Goal: Information Seeking & Learning: Learn about a topic

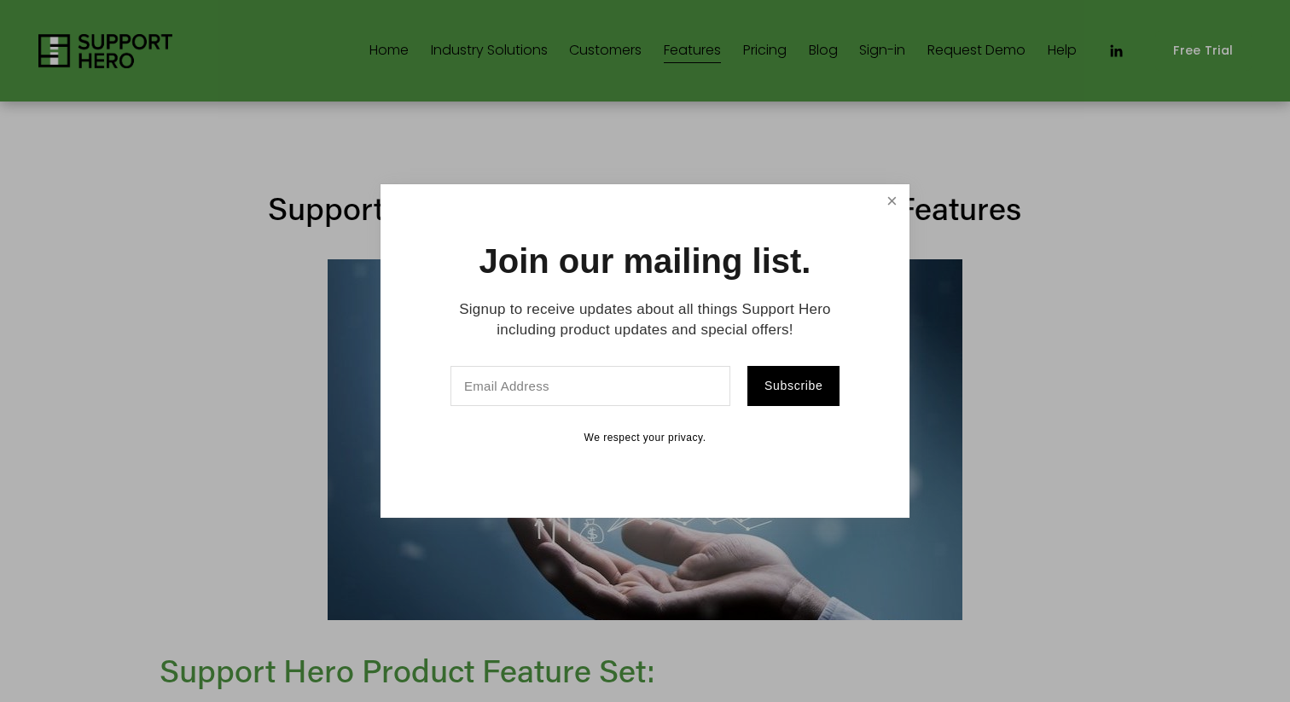
click at [887, 196] on link "Close" at bounding box center [892, 202] width 30 height 30
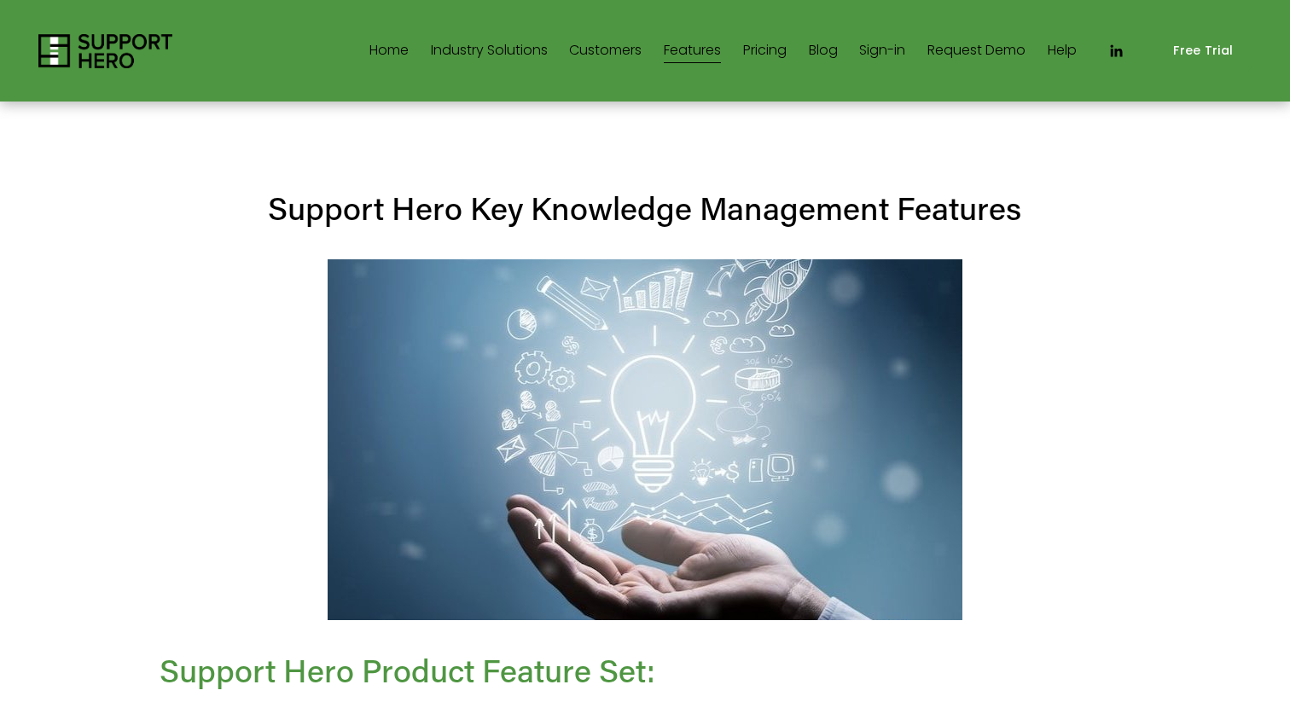
click at [125, 36] on img at bounding box center [105, 51] width 134 height 34
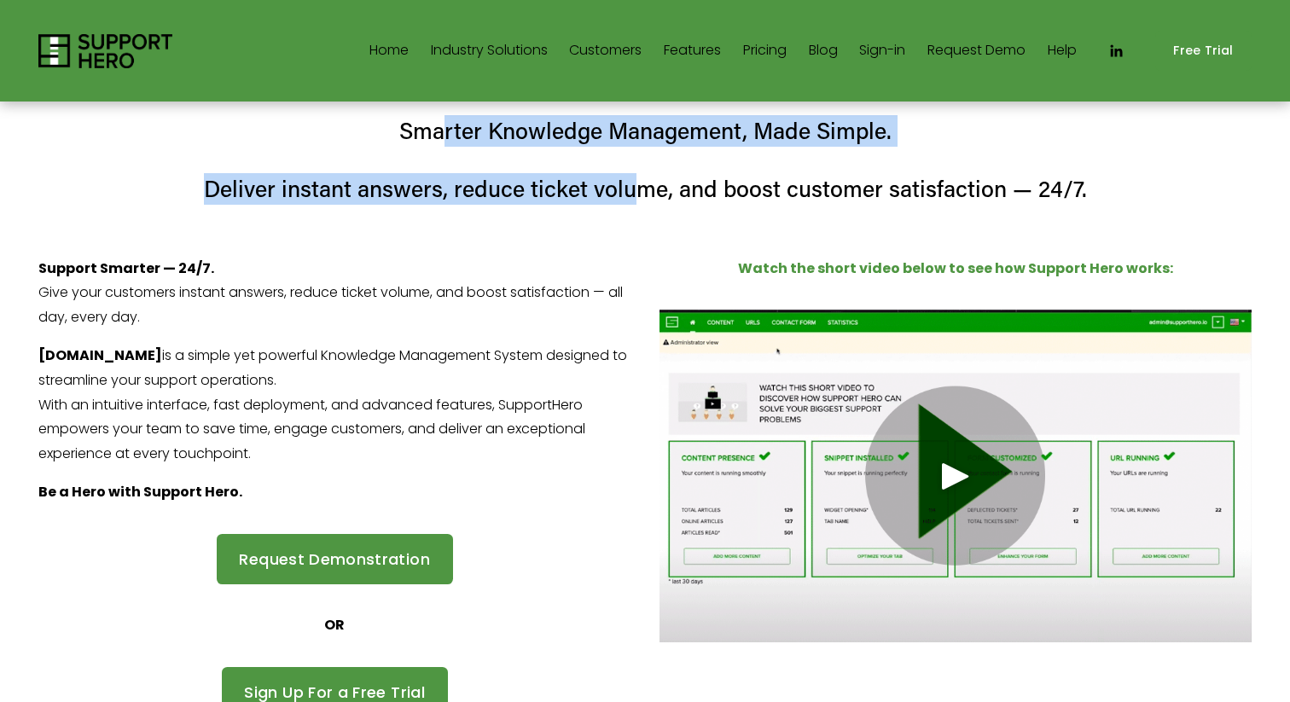
drag, startPoint x: 439, startPoint y: 137, endPoint x: 636, endPoint y: 197, distance: 205.2
click at [637, 197] on div "Smarter Knowledge Management, Made Simple. Deliver instant answers, reduce tick…" at bounding box center [644, 160] width 1213 height 90
click at [636, 197] on h4 "Deliver instant answers, reduce ticket volume, and boost customer satisfaction …" at bounding box center [644, 189] width 1213 height 32
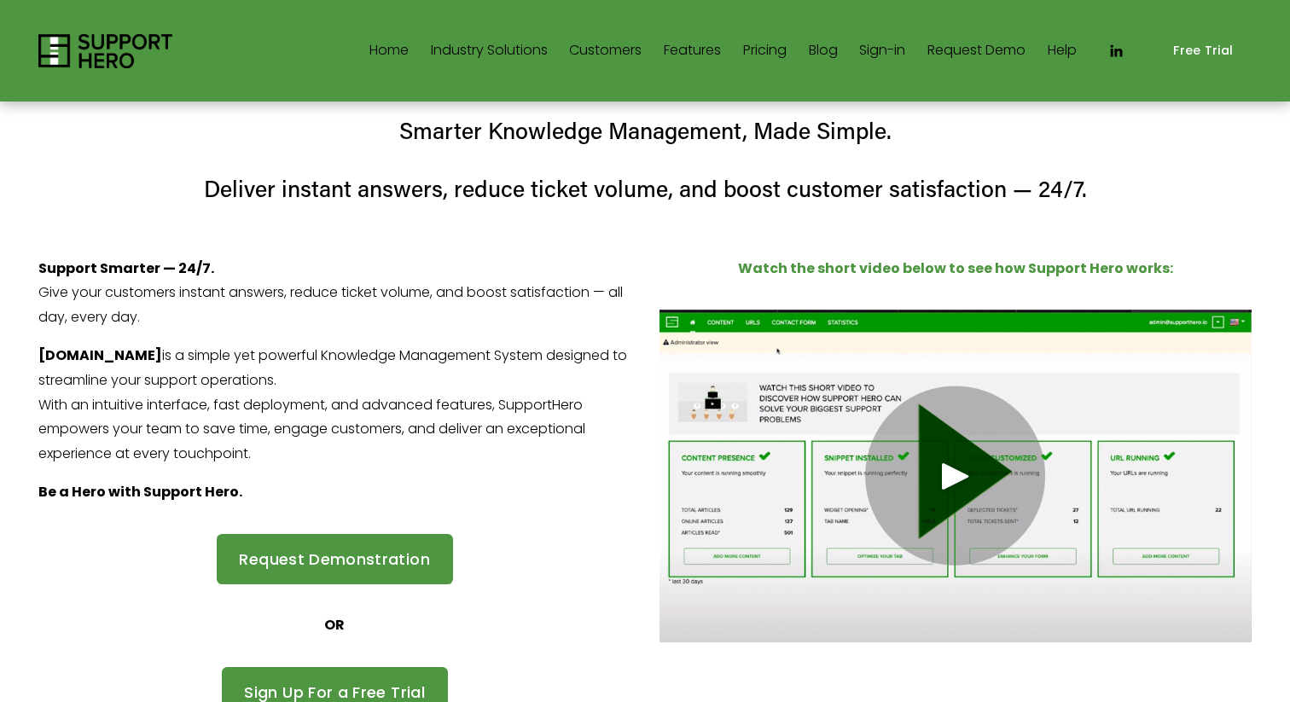
click at [759, 53] on link "Pricing" at bounding box center [765, 51] width 44 height 27
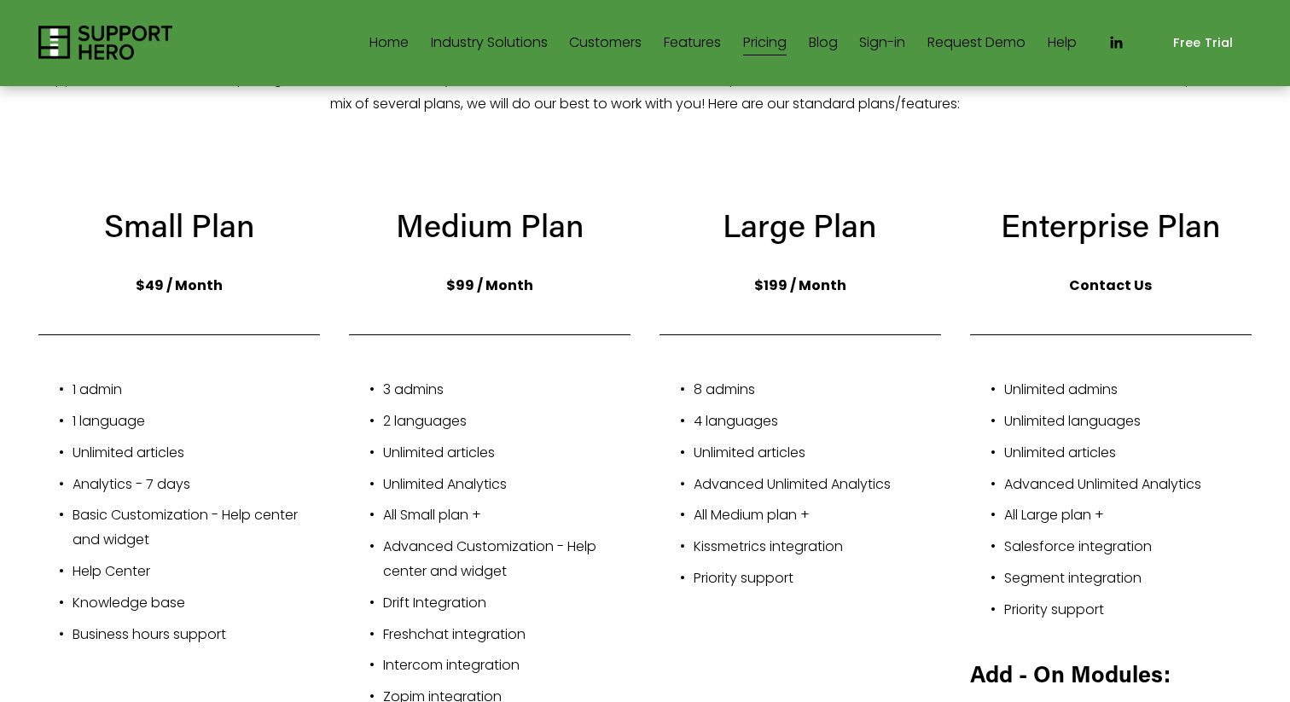
scroll to position [212, 0]
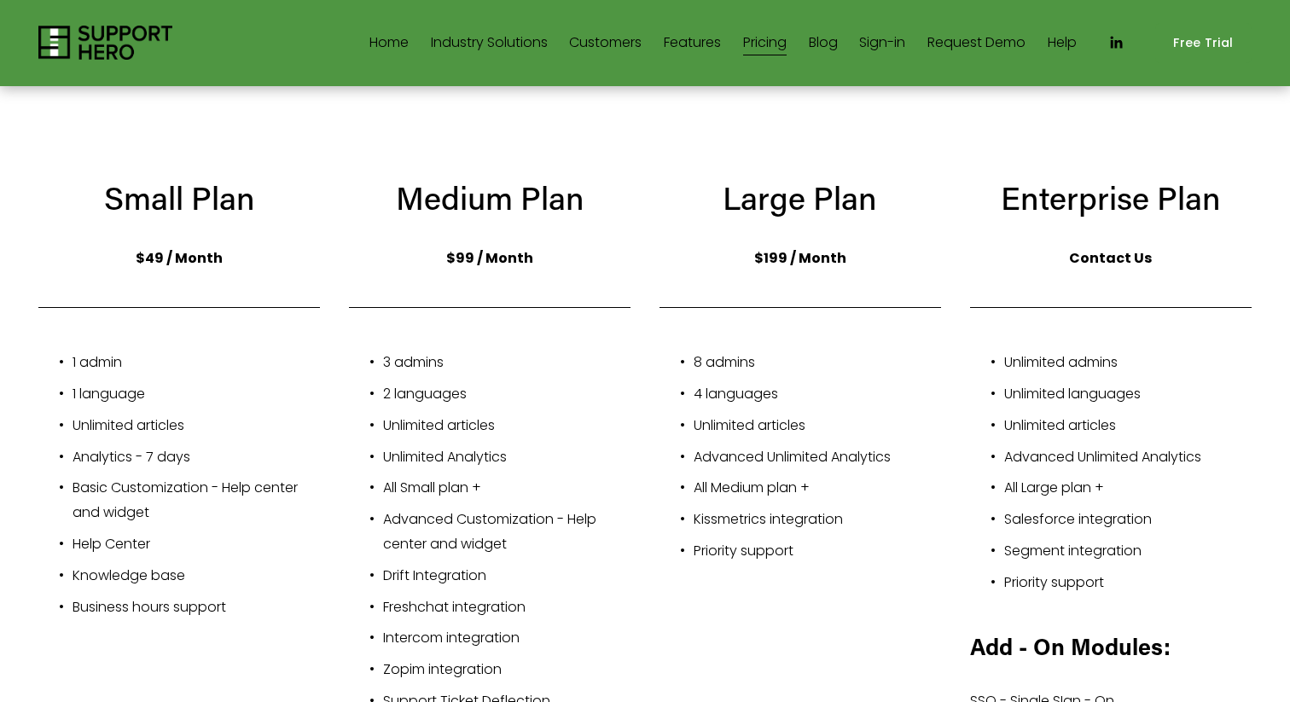
click at [747, 407] on ul "8 admins 4 languages Unlimited articles Advanced Unlimited Analytics All Medium…" at bounding box center [801, 457] width 282 height 213
click at [757, 450] on p "Advanced Unlimited Analytics" at bounding box center [817, 457] width 247 height 25
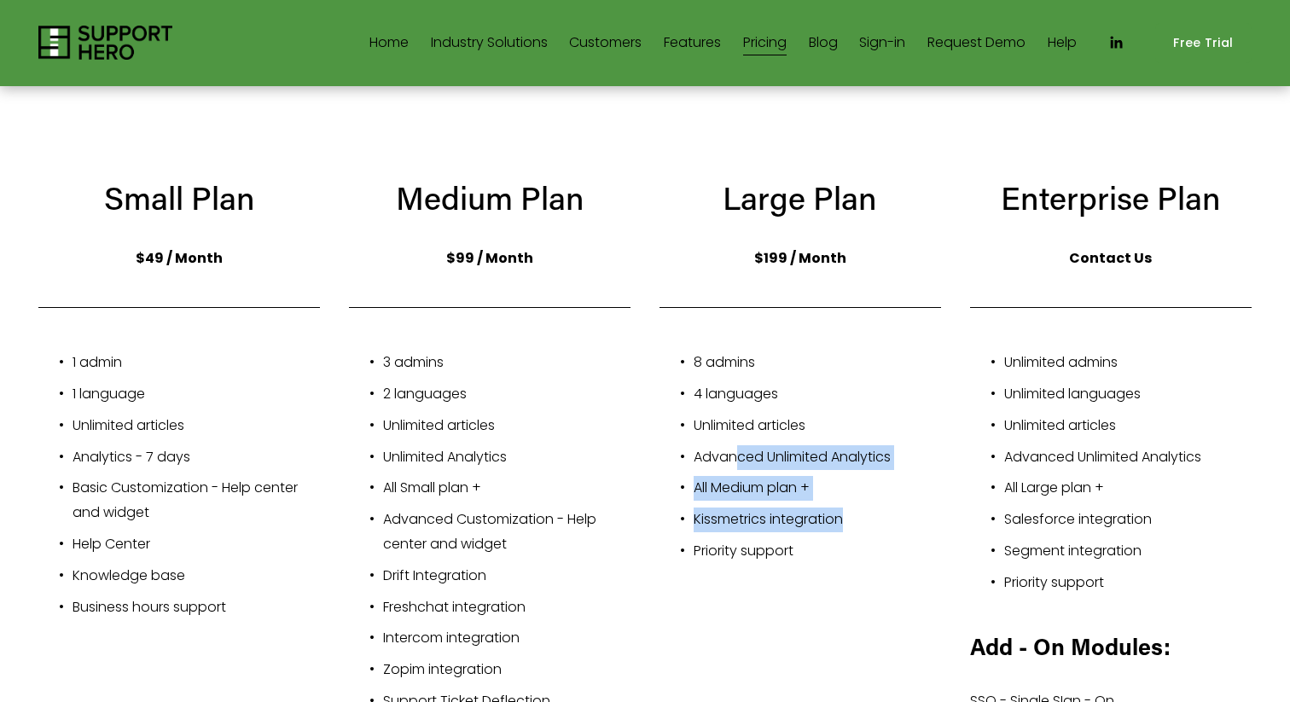
drag, startPoint x: 737, startPoint y: 455, endPoint x: 847, endPoint y: 515, distance: 125.6
click at [849, 514] on ul "8 admins 4 languages Unlimited articles Advanced Unlimited Analytics All Medium…" at bounding box center [801, 457] width 282 height 213
click at [847, 515] on p "Kissmetrics integration" at bounding box center [817, 520] width 247 height 25
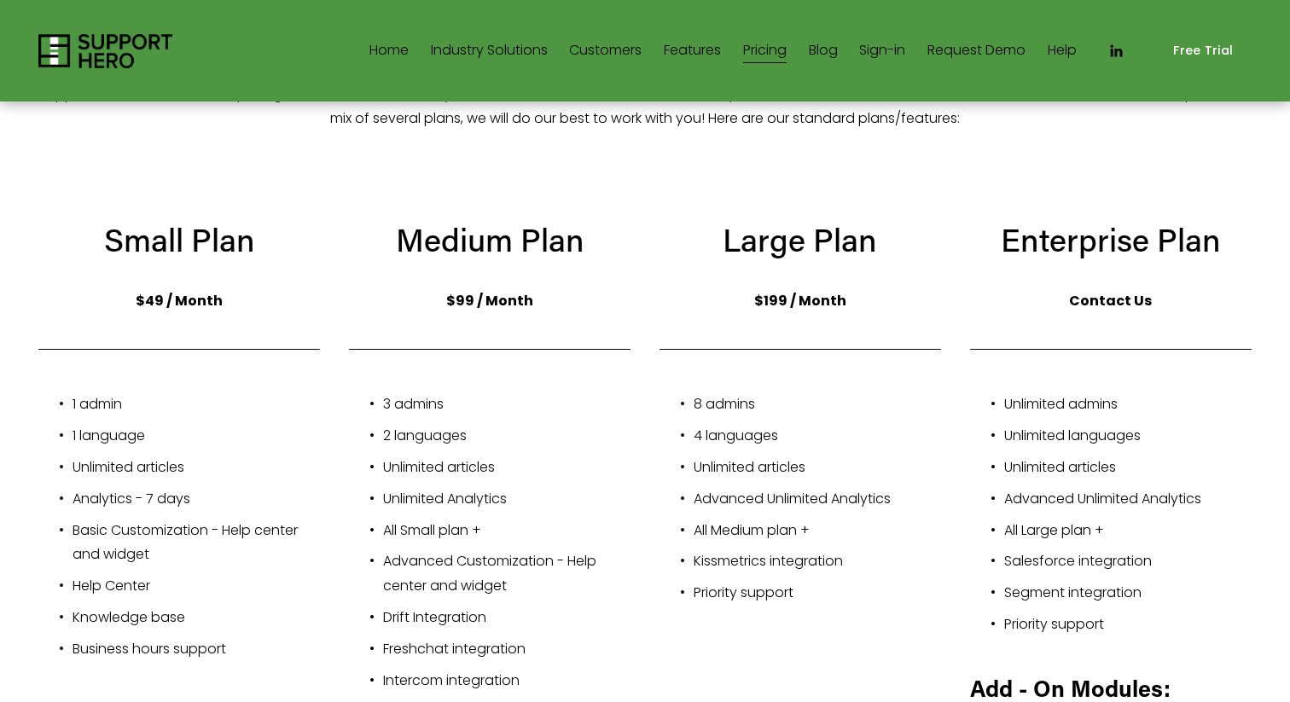
scroll to position [201, 0]
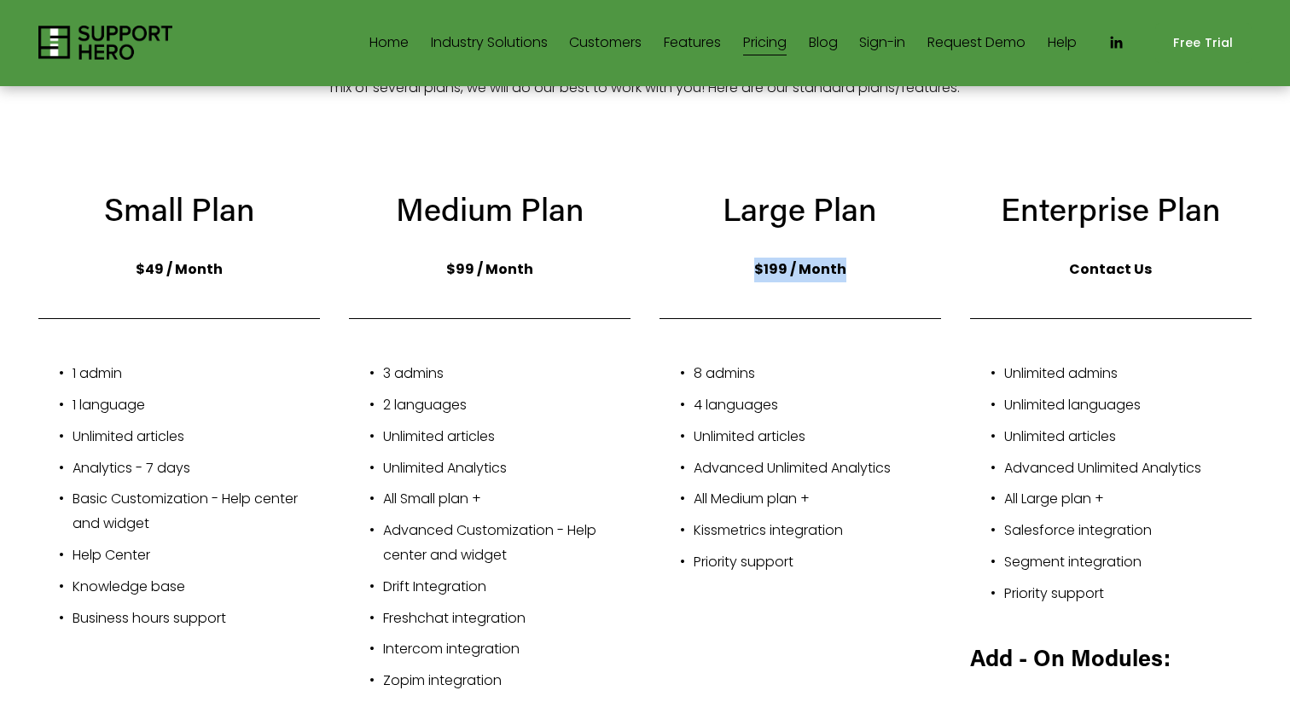
drag, startPoint x: 759, startPoint y: 266, endPoint x: 881, endPoint y: 266, distance: 122.9
click at [881, 266] on p "$199 / Month" at bounding box center [801, 270] width 282 height 25
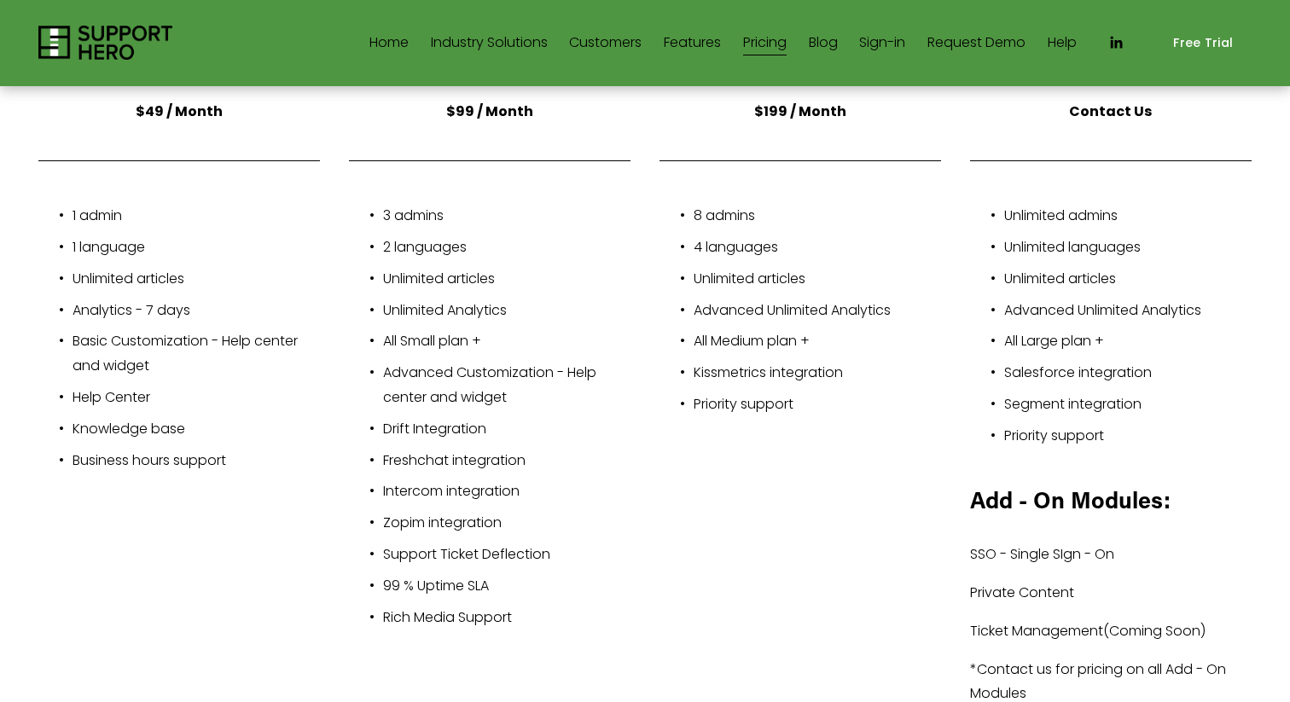
scroll to position [368, 0]
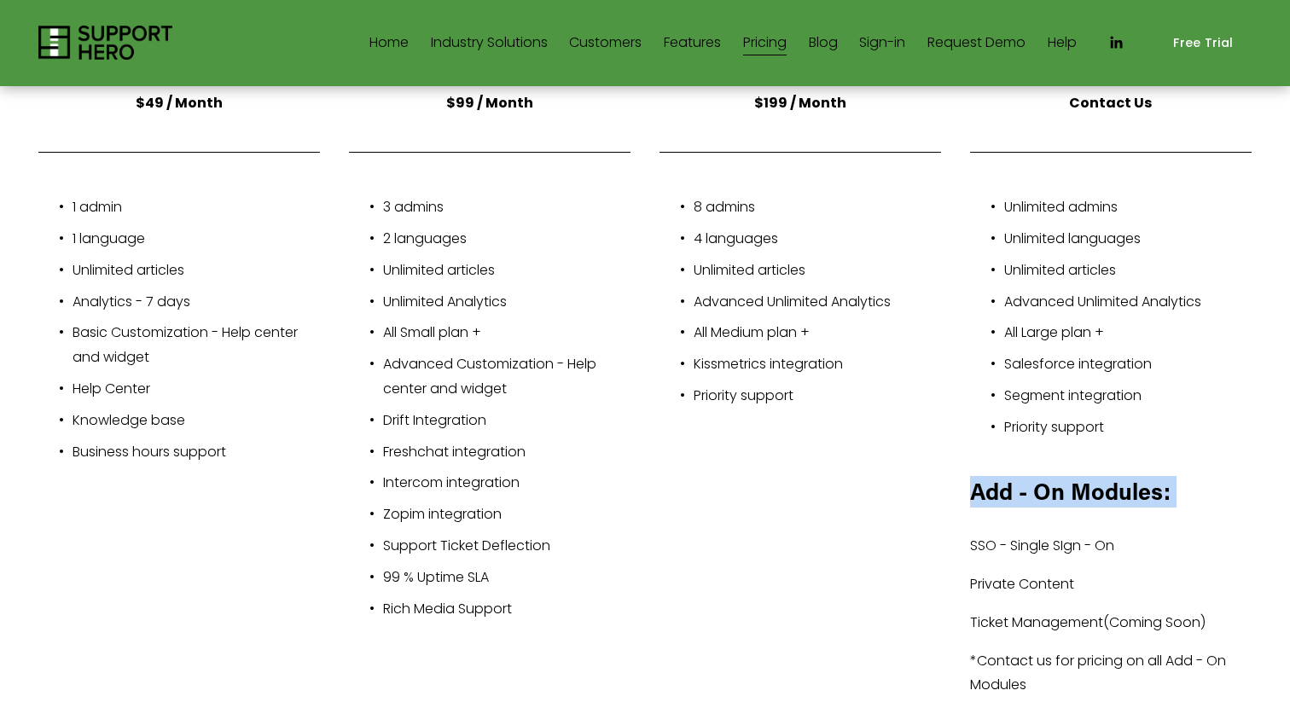
drag, startPoint x: 963, startPoint y: 483, endPoint x: 1102, endPoint y: 559, distance: 158.5
click at [1106, 537] on div "Add - On Modules: SSO - Single SIgn - On Private Content Ticket Management(Comi…" at bounding box center [1111, 588] width 311 height 252
click at [1102, 559] on div "Add - On Modules: SSO - Single SIgn - On Private Content Ticket Management(Comi…" at bounding box center [1111, 587] width 282 height 223
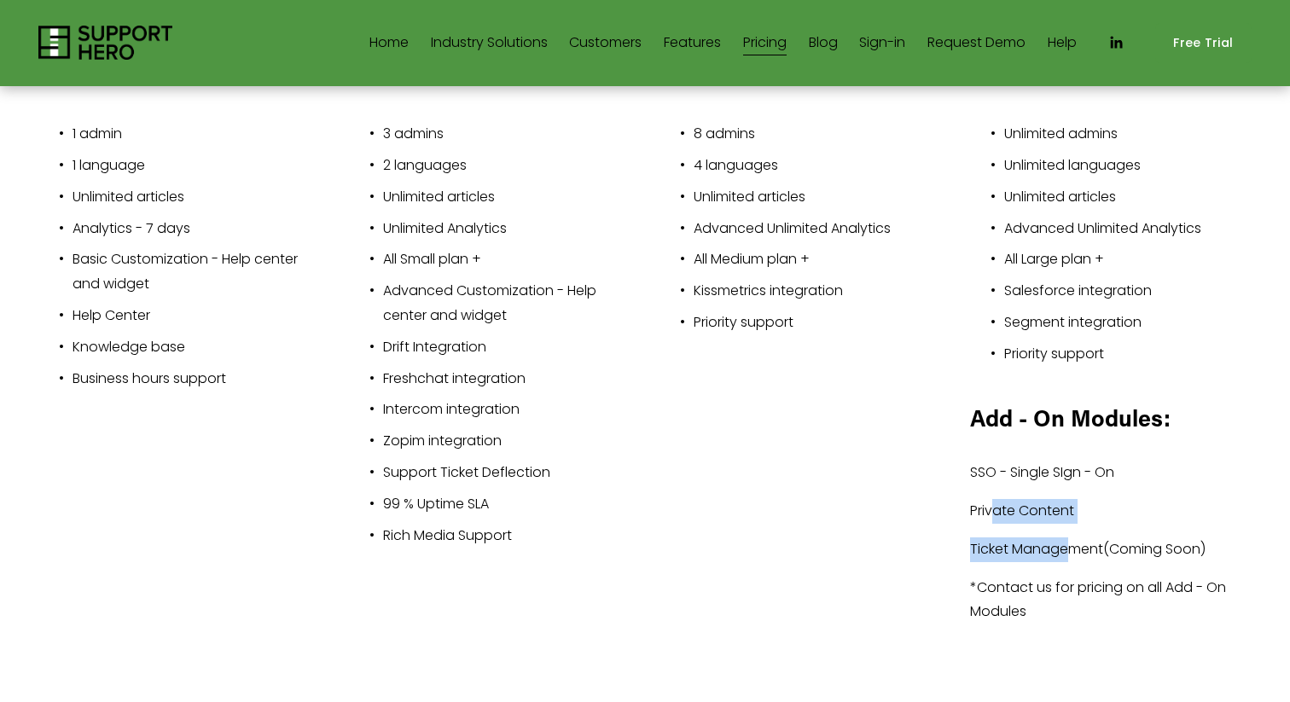
drag, startPoint x: 990, startPoint y: 509, endPoint x: 1068, endPoint y: 552, distance: 89.4
click at [1068, 551] on div "Add - On Modules: SSO - Single SIgn - On Private Content Ticket Management(Comi…" at bounding box center [1111, 514] width 282 height 223
click at [1068, 552] on p "Ticket Management(Coming Soon)" at bounding box center [1111, 550] width 282 height 25
drag, startPoint x: 986, startPoint y: 503, endPoint x: 1123, endPoint y: 585, distance: 159.7
click at [1124, 585] on div "Add - On Modules: SSO - Single SIgn - On Private Content Ticket Management(Comi…" at bounding box center [1111, 514] width 282 height 223
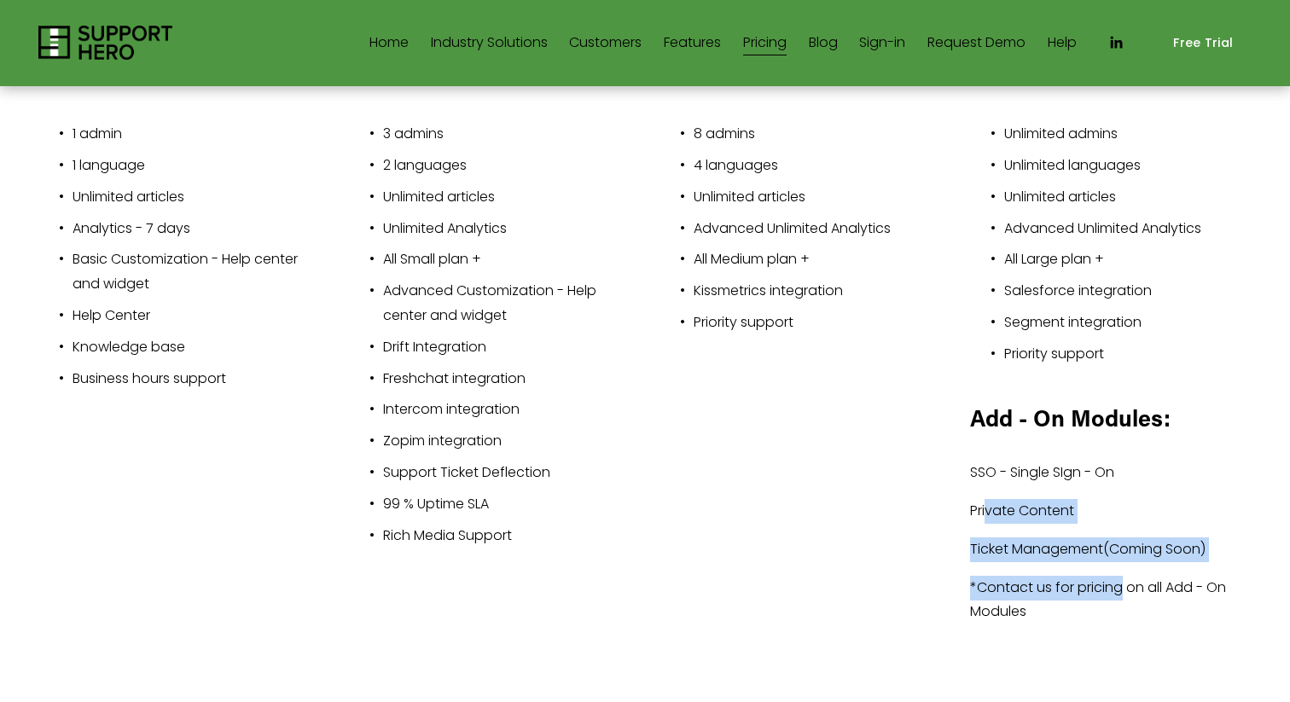
click at [1123, 585] on p "*Contact us for pricing on all Add - On Modules" at bounding box center [1111, 600] width 282 height 49
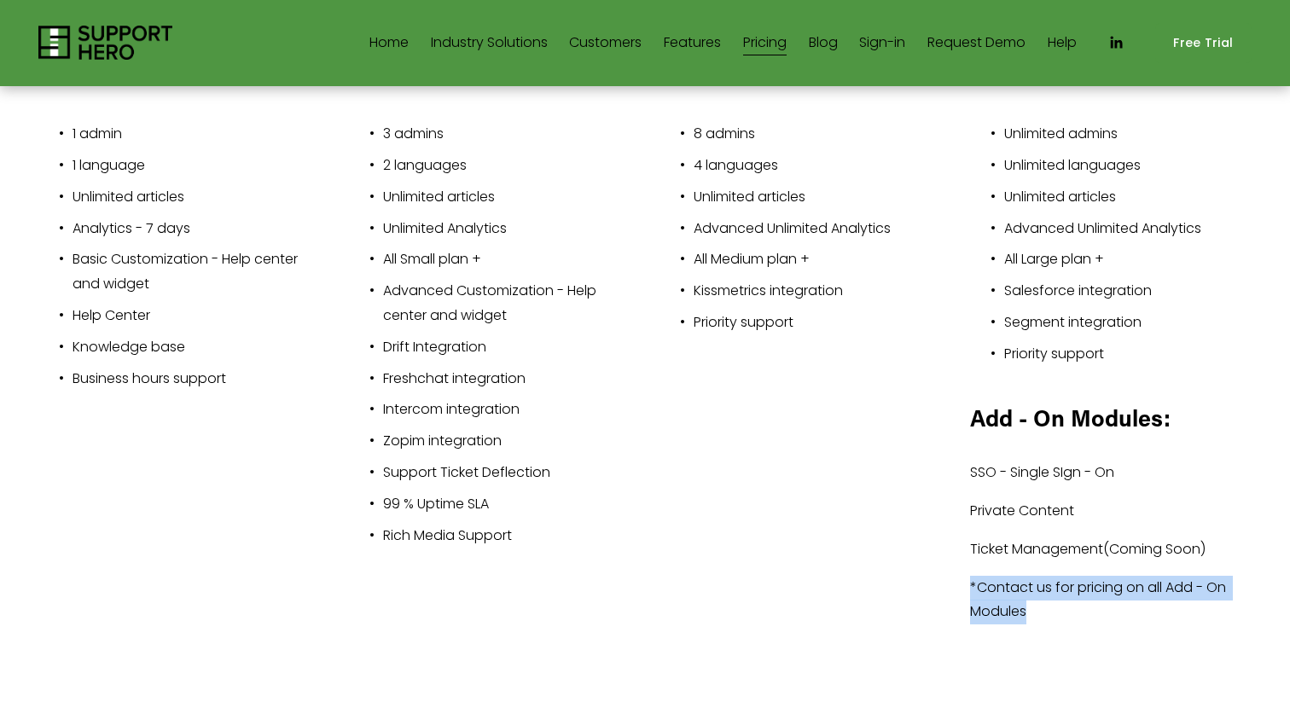
drag, startPoint x: 1028, startPoint y: 574, endPoint x: 1097, endPoint y: 610, distance: 77.9
click at [1097, 610] on div "Add - On Modules: SSO - Single SIgn - On Private Content Ticket Management(Comi…" at bounding box center [1111, 514] width 282 height 223
click at [1096, 610] on p "*Contact us for pricing on all Add - On Modules" at bounding box center [1111, 600] width 282 height 49
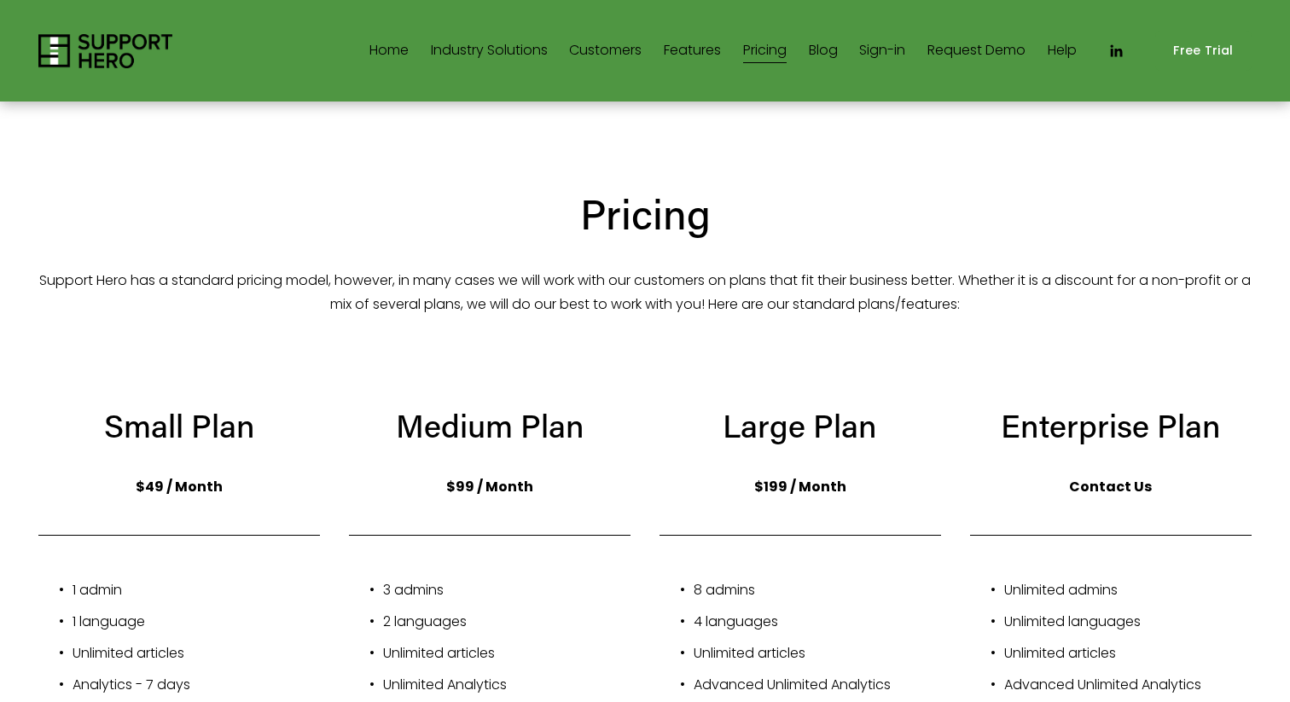
click at [612, 52] on link "Customers" at bounding box center [605, 51] width 73 height 27
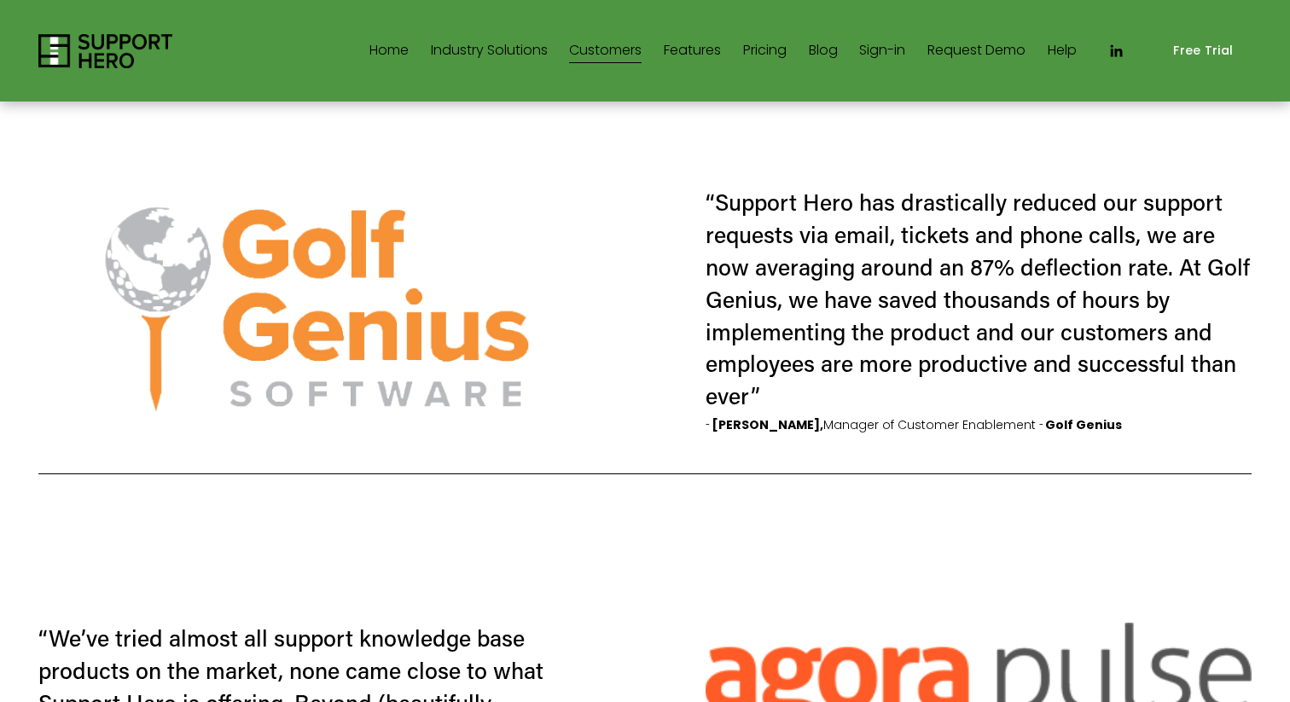
click at [666, 55] on link "Features" at bounding box center [692, 51] width 57 height 27
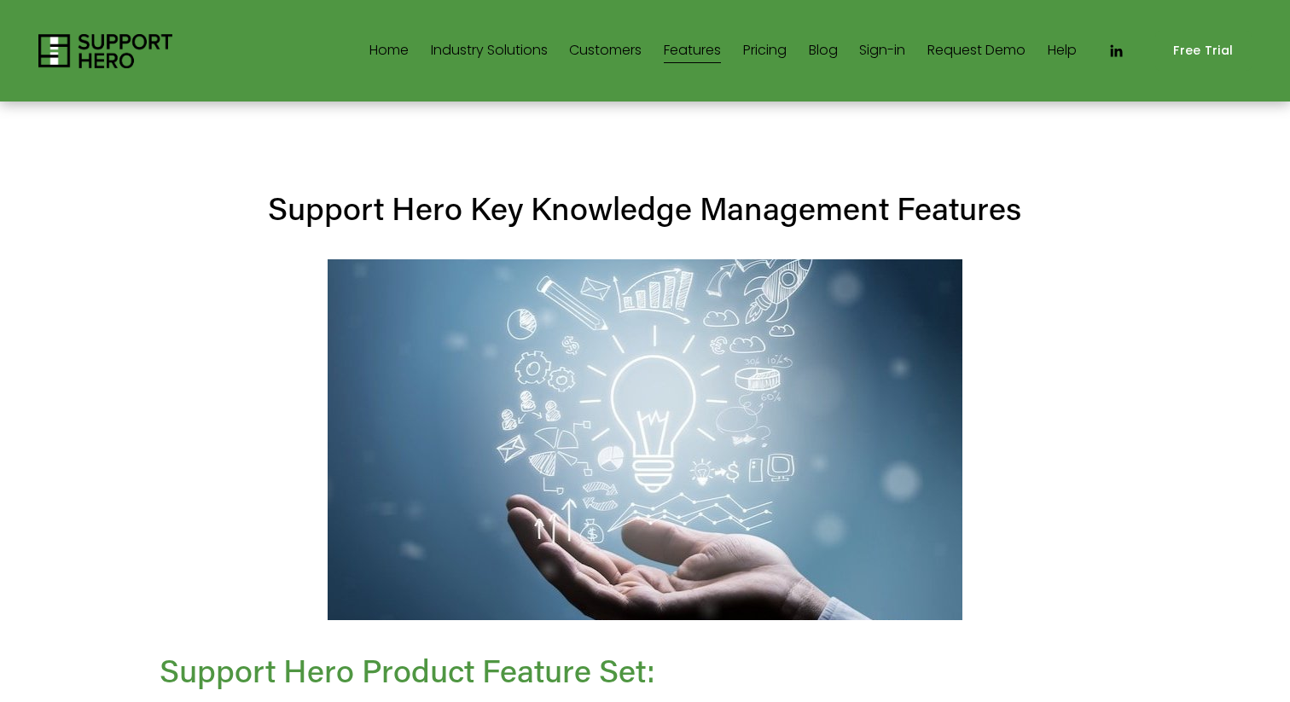
click at [608, 55] on link "Customers" at bounding box center [605, 51] width 73 height 27
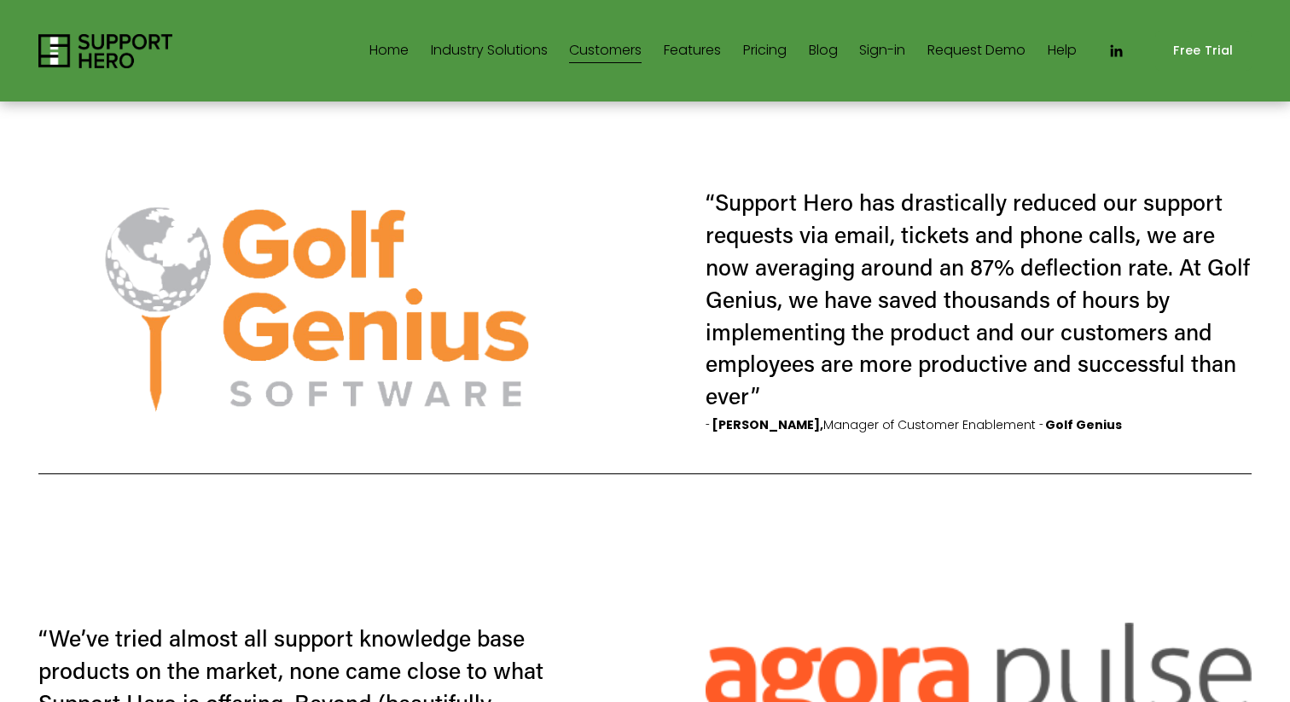
click at [675, 49] on link "Features" at bounding box center [692, 51] width 57 height 27
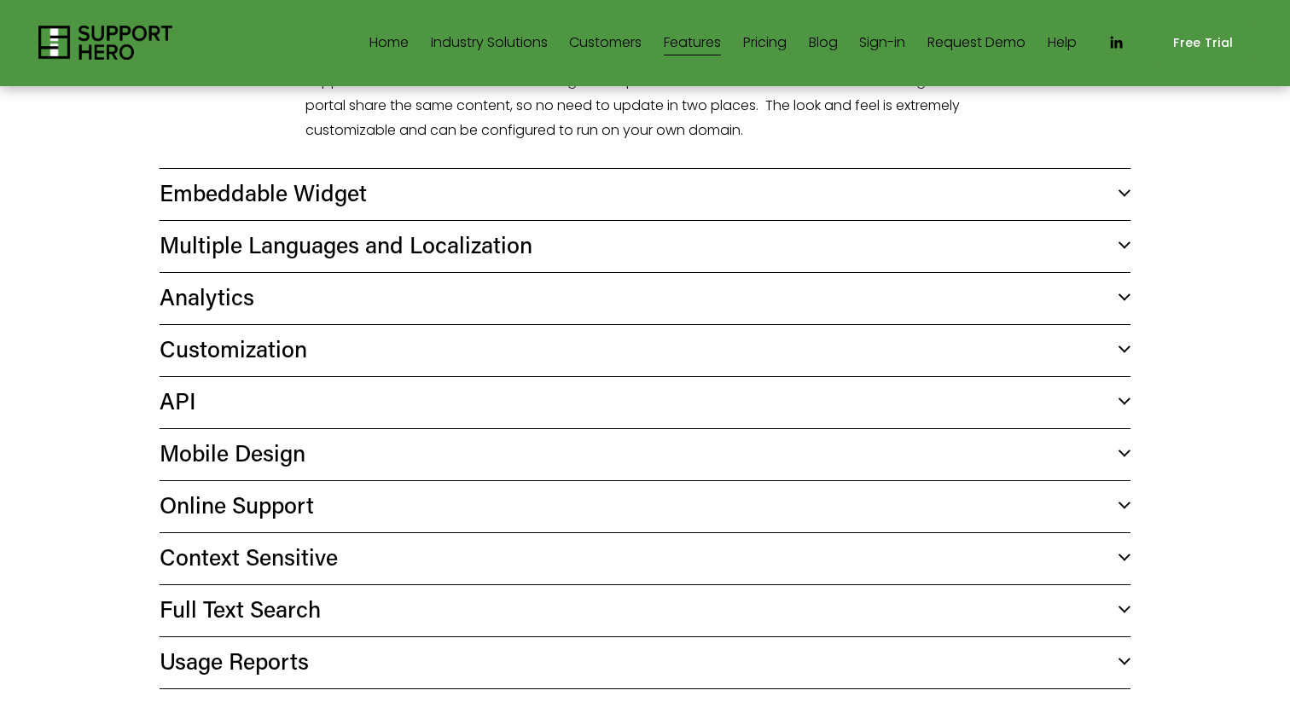
scroll to position [699, 0]
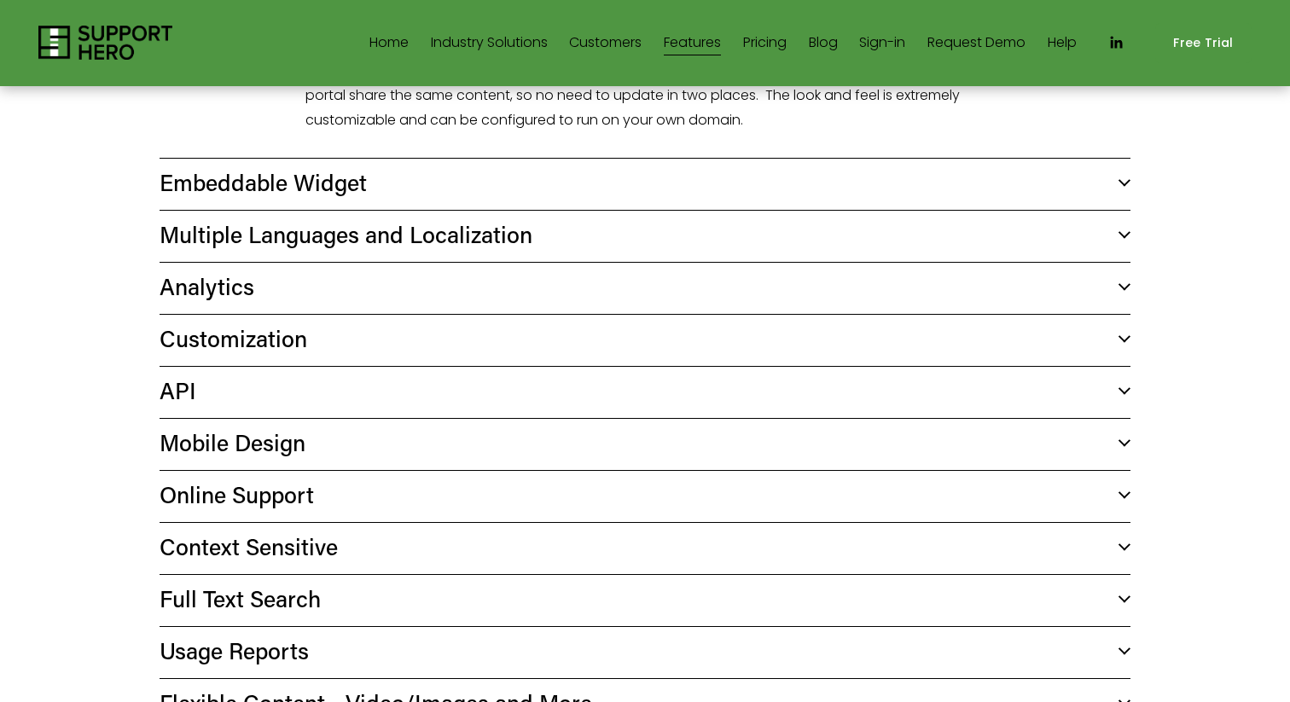
click at [240, 329] on span "Customization" at bounding box center [639, 338] width 958 height 30
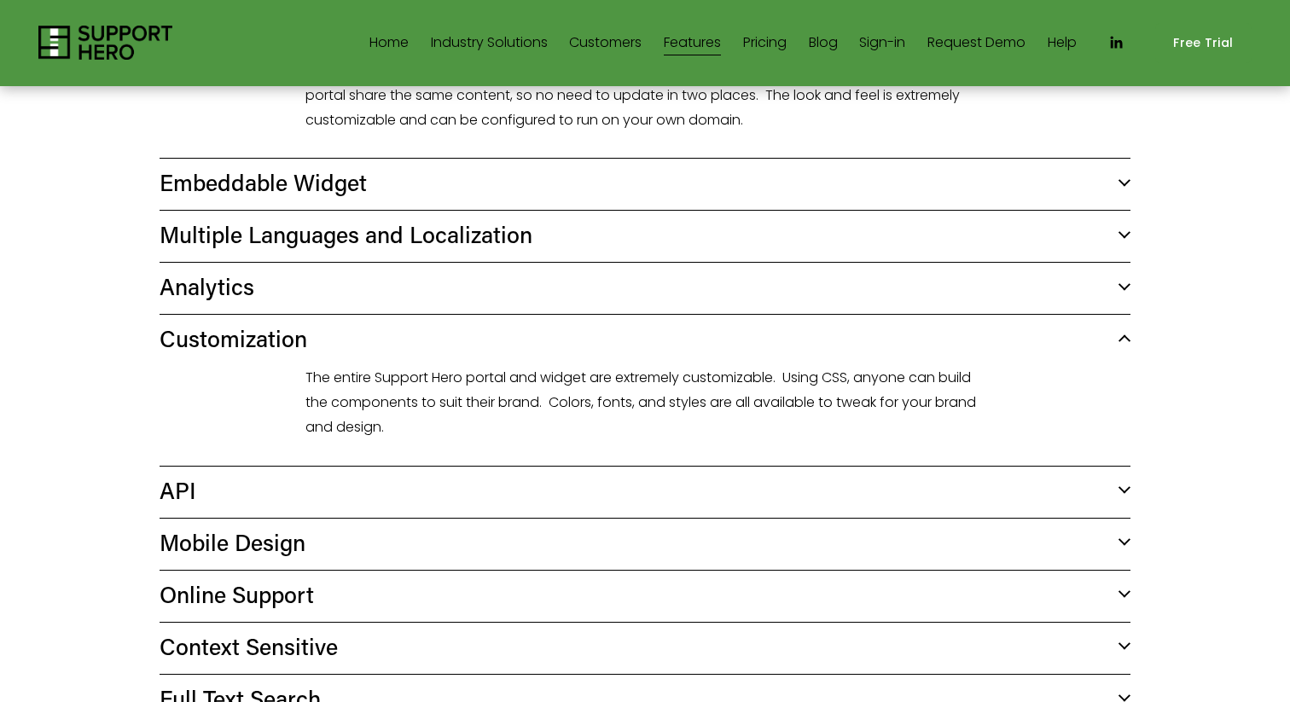
click at [240, 329] on span "Customization" at bounding box center [639, 338] width 958 height 30
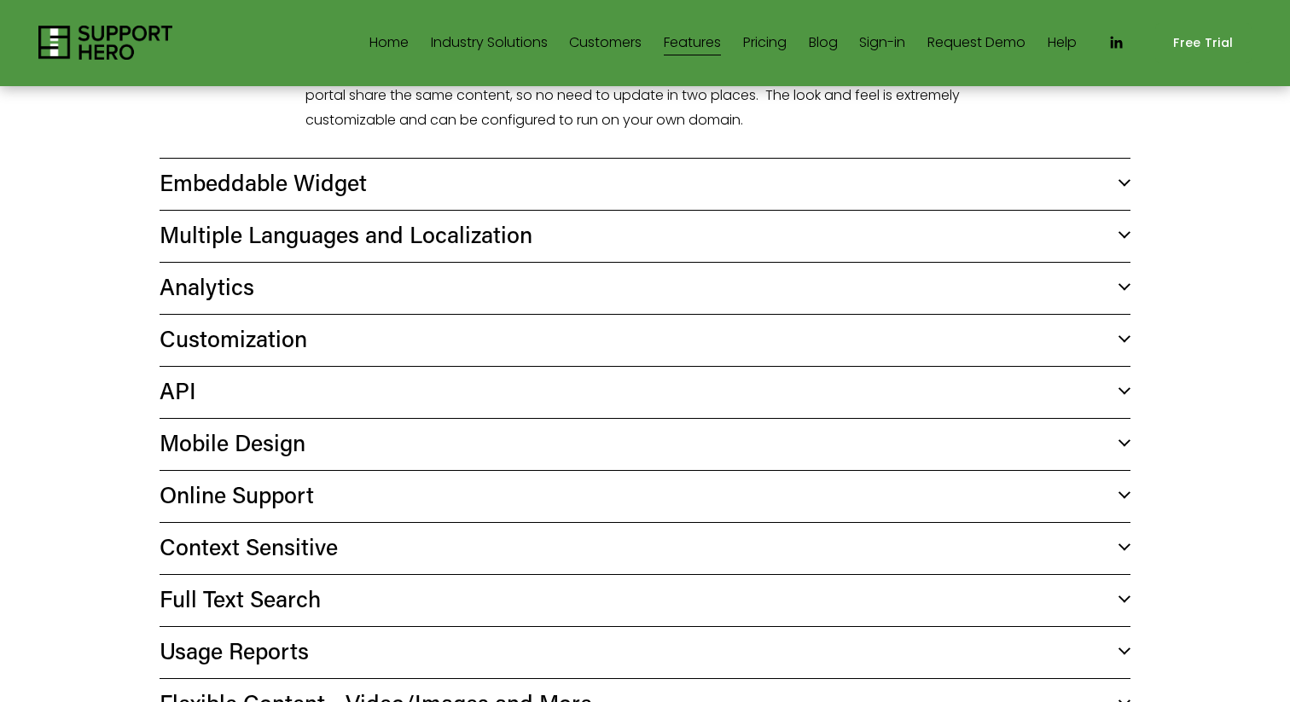
click at [226, 298] on span "Analytics" at bounding box center [639, 286] width 958 height 30
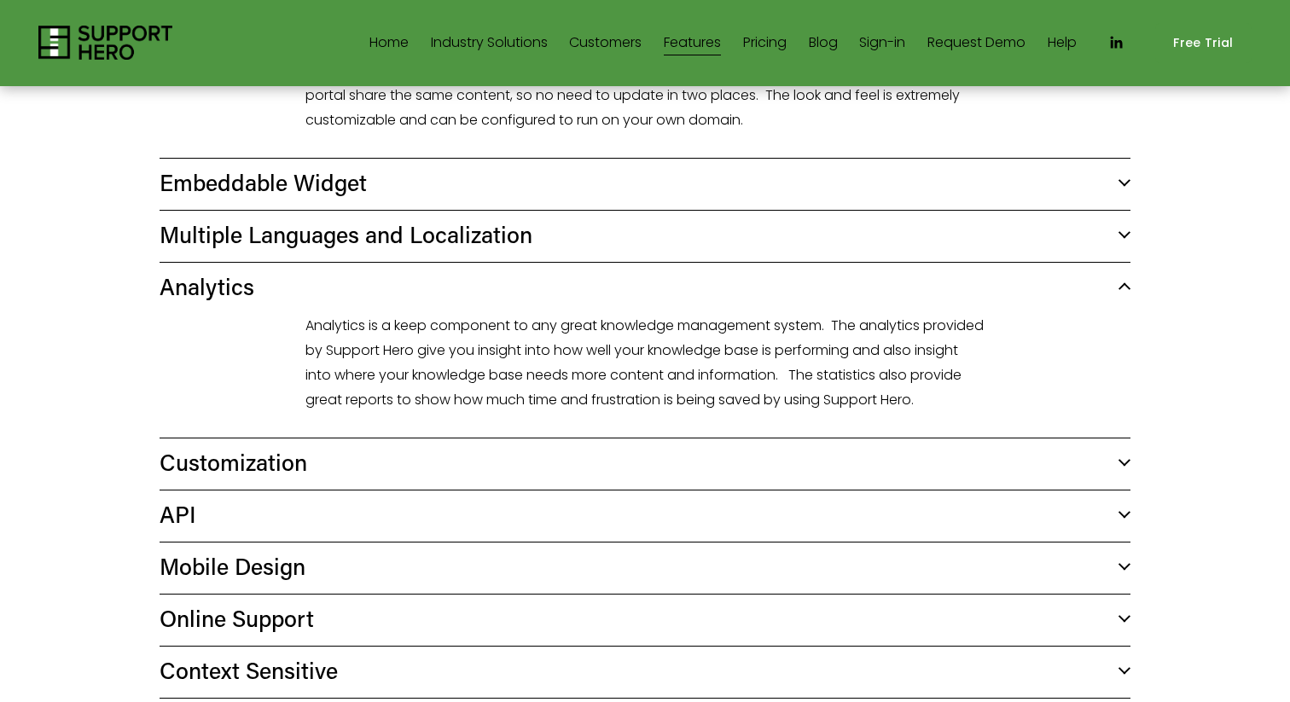
click at [226, 298] on span "Analytics" at bounding box center [639, 286] width 958 height 30
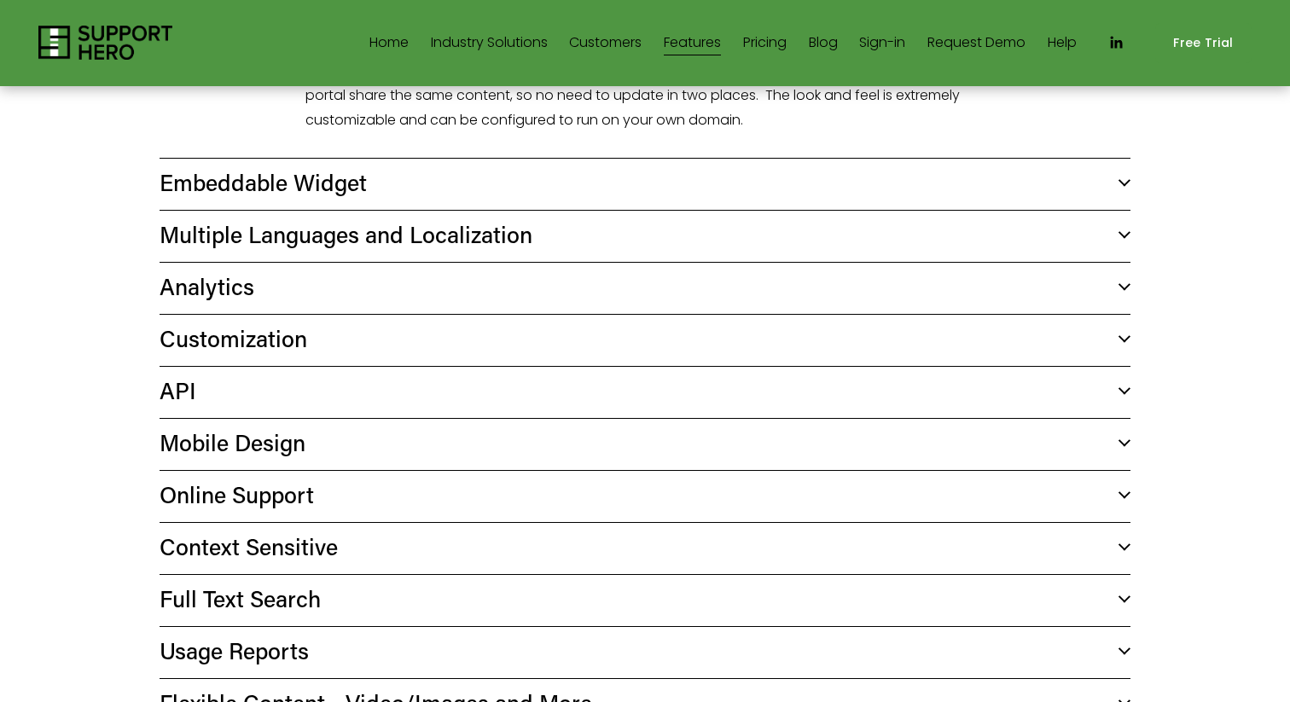
click at [0, 0] on span "SaaS" at bounding box center [0, 0] width 0 height 0
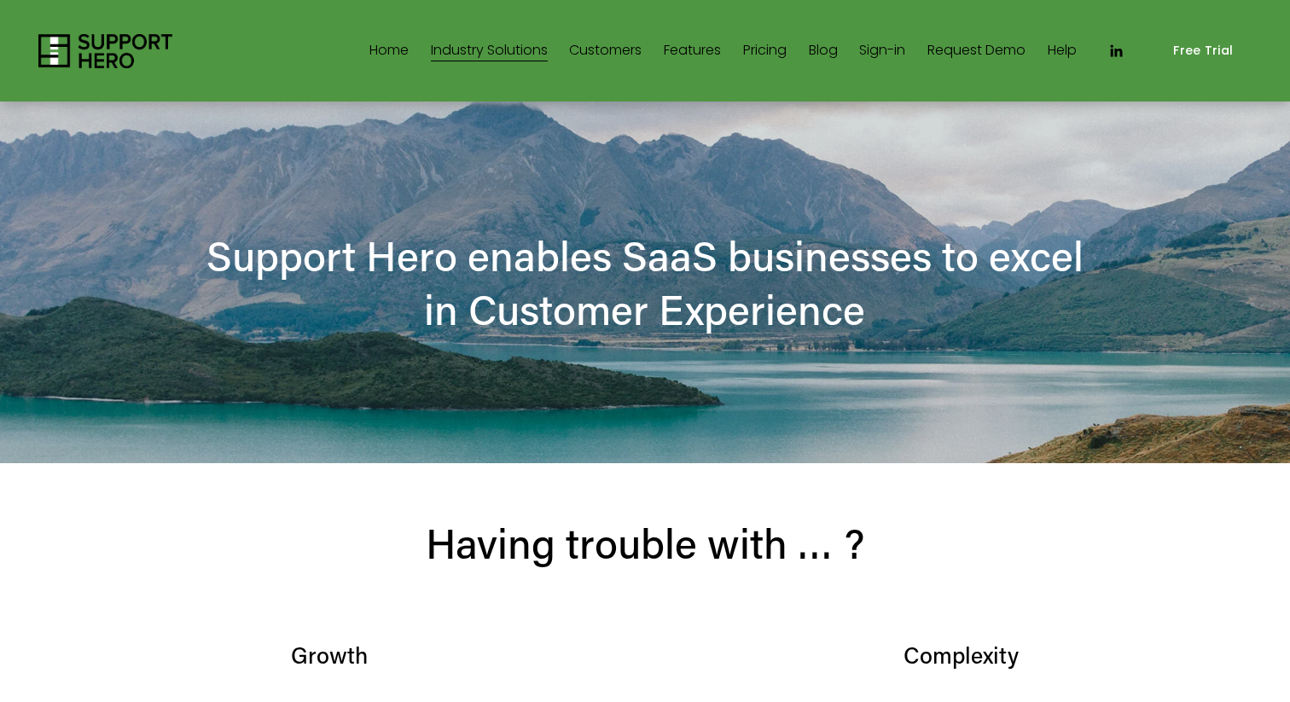
click at [372, 41] on link "Home" at bounding box center [388, 51] width 39 height 27
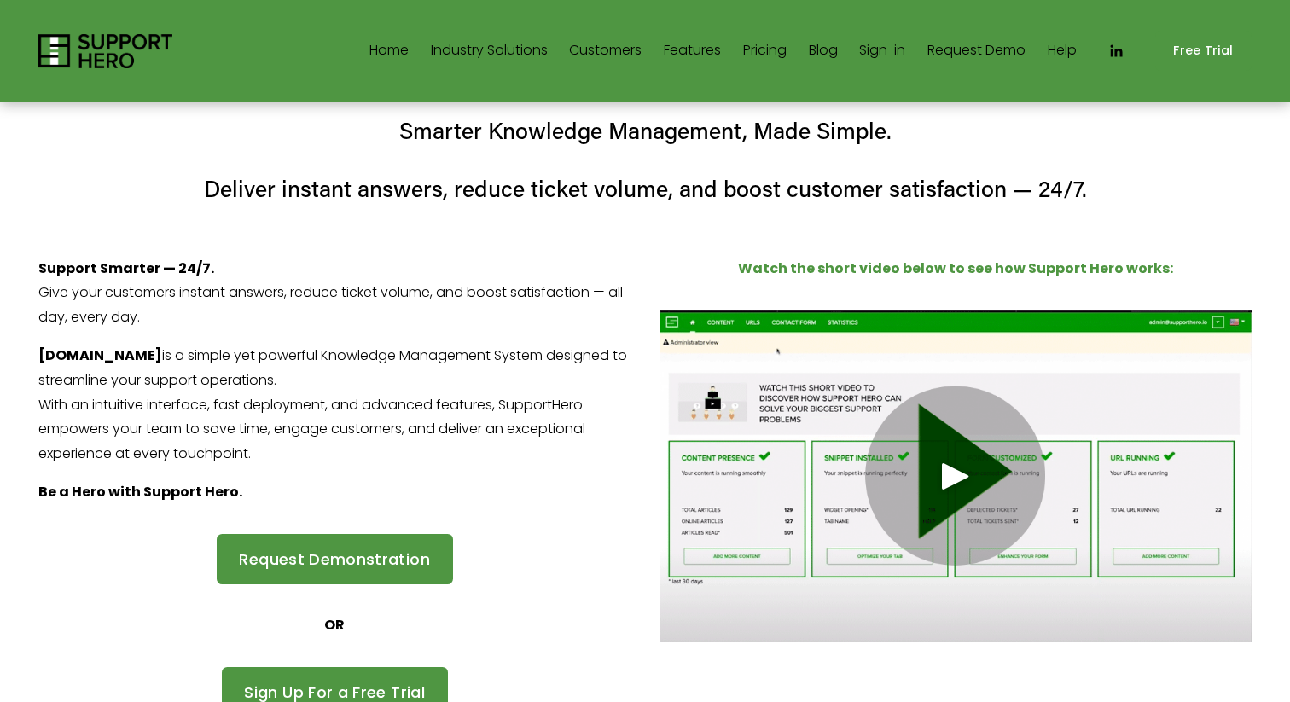
click at [957, 490] on div "Play" at bounding box center [955, 476] width 41 height 41
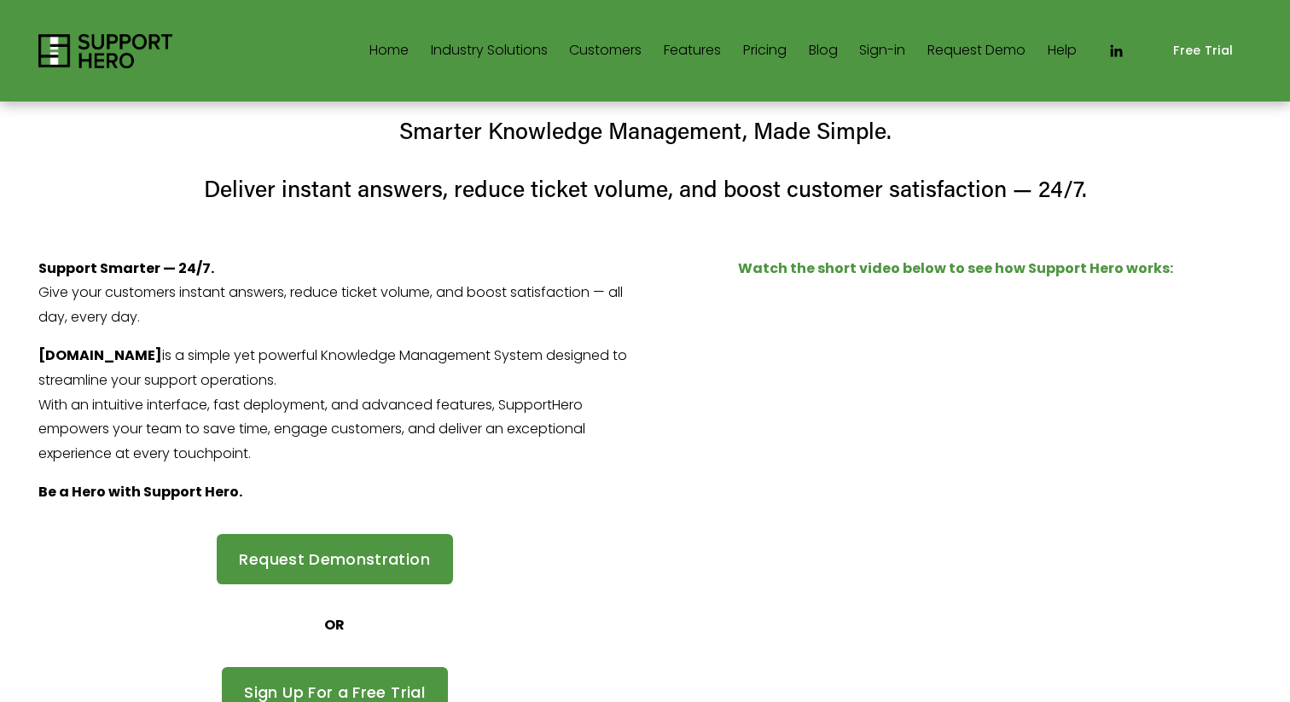
click at [1114, 51] on use "LinkedIn" at bounding box center [1116, 50] width 12 height 12
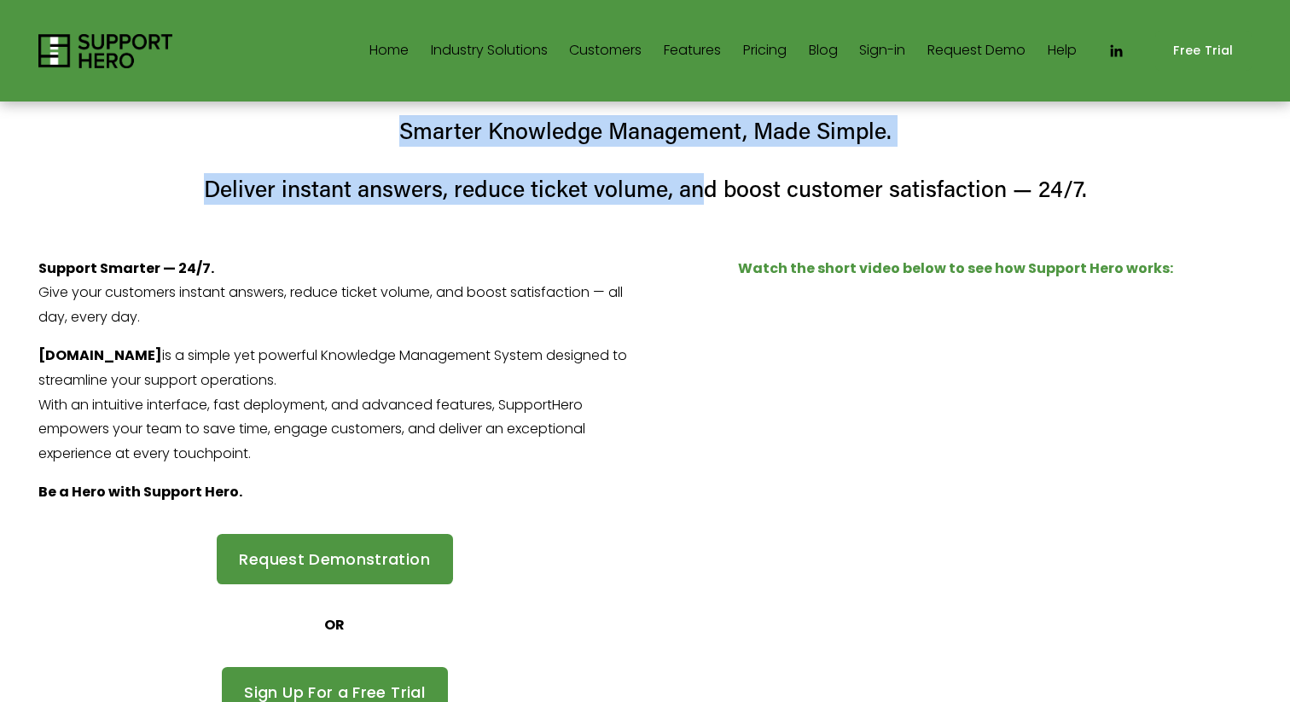
drag, startPoint x: 395, startPoint y: 121, endPoint x: 698, endPoint y: 176, distance: 307.8
click at [699, 176] on div "Smarter Knowledge Management, Made Simple. Deliver instant answers, reduce tick…" at bounding box center [644, 160] width 1213 height 90
click at [698, 176] on h4 "Deliver instant answers, reduce ticket volume, and boost customer satisfaction …" at bounding box center [644, 189] width 1213 height 32
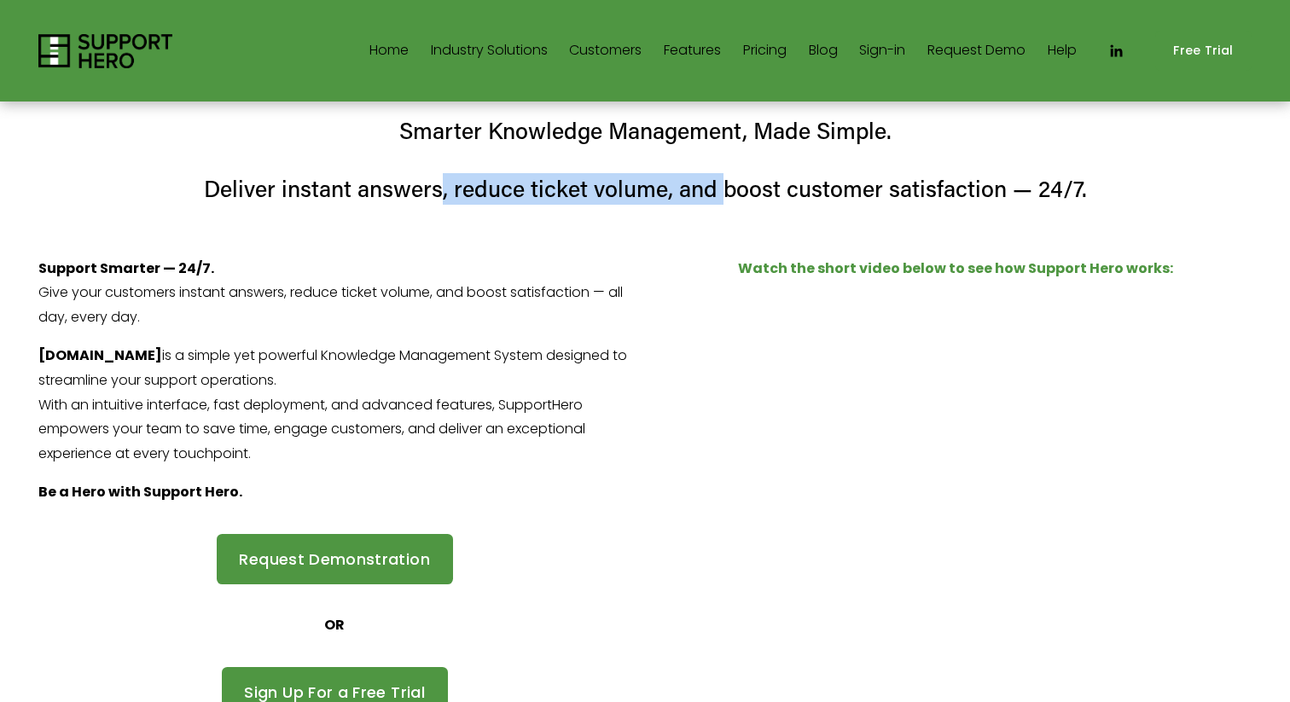
drag, startPoint x: 441, startPoint y: 181, endPoint x: 723, endPoint y: 181, distance: 281.6
click at [723, 181] on h4 "Deliver instant answers, reduce ticket volume, and boost customer satisfaction …" at bounding box center [644, 189] width 1213 height 32
